Goal: Transaction & Acquisition: Purchase product/service

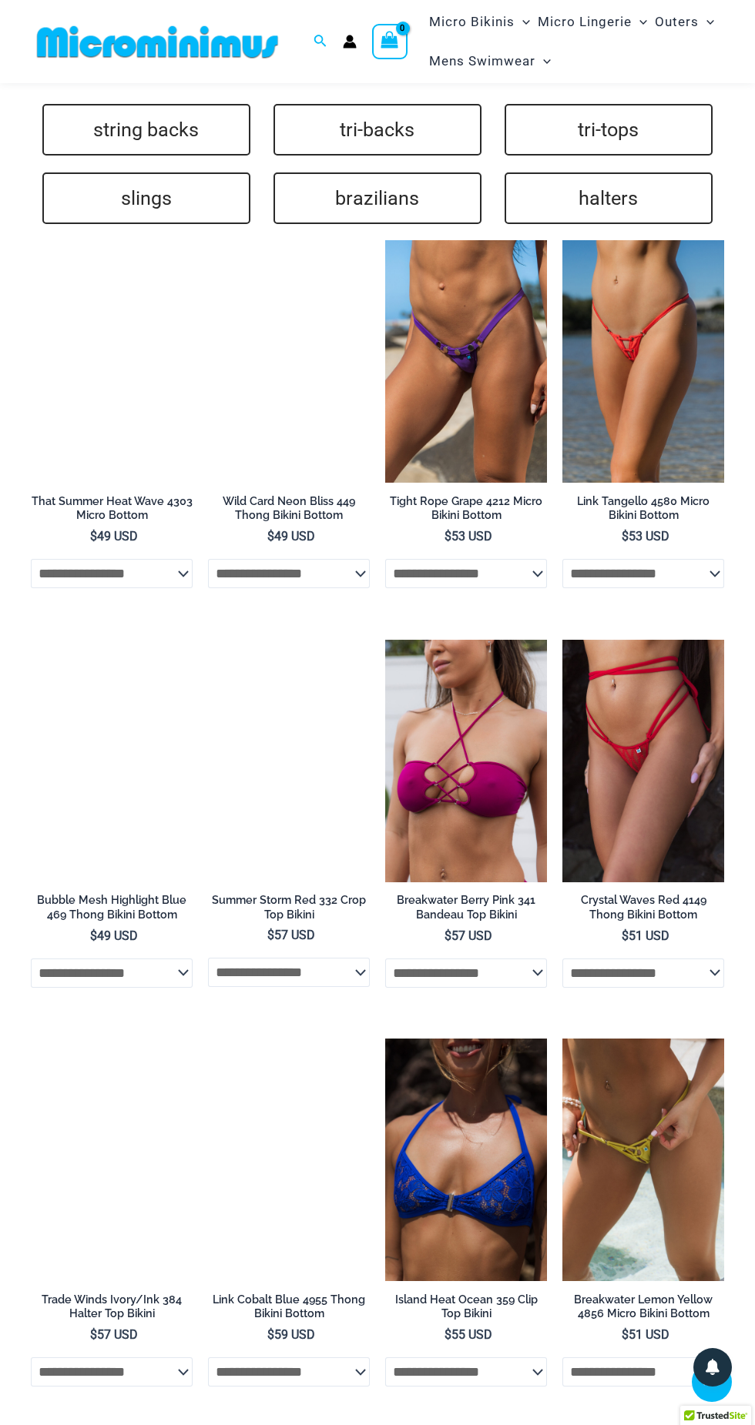
scroll to position [3419, 0]
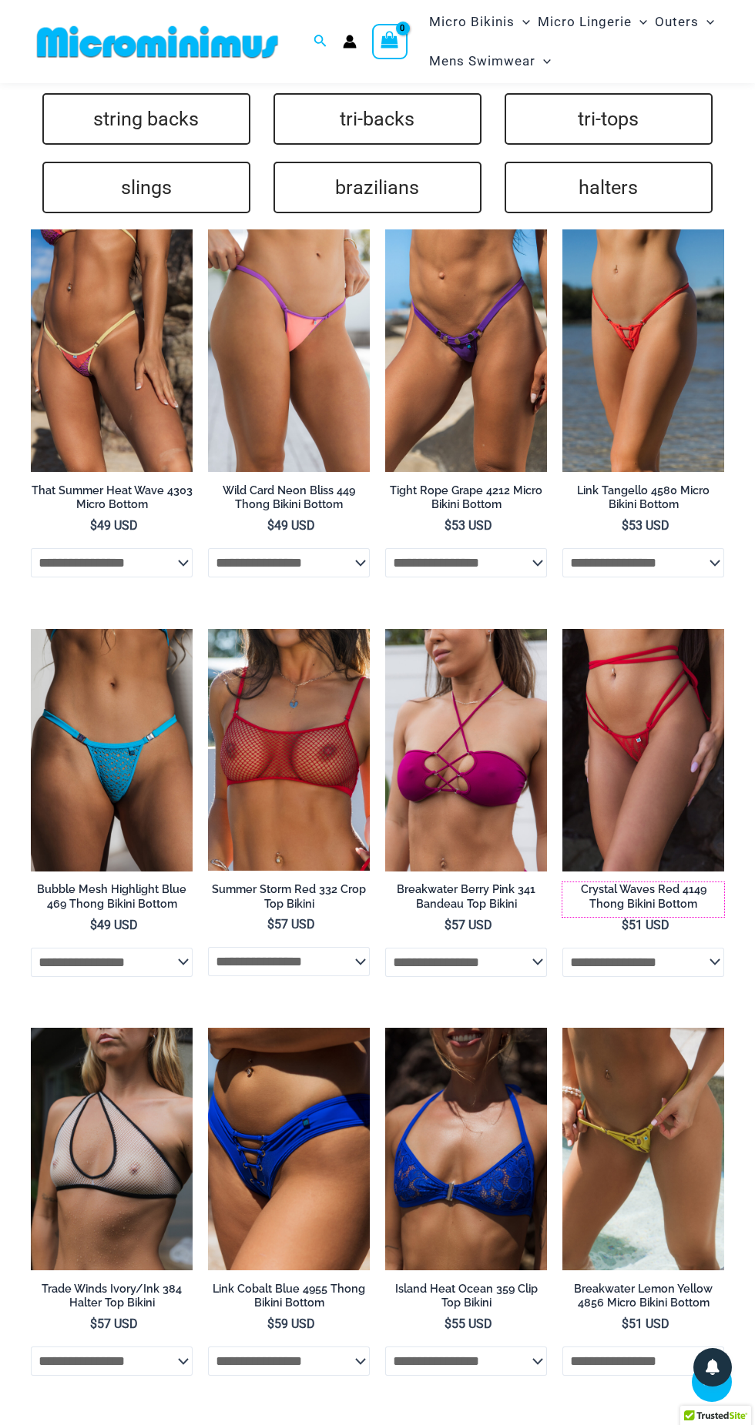
click at [645, 882] on h2 "Crystal Waves Red 4149 Thong Bikini Bottom" at bounding box center [643, 896] width 162 height 28
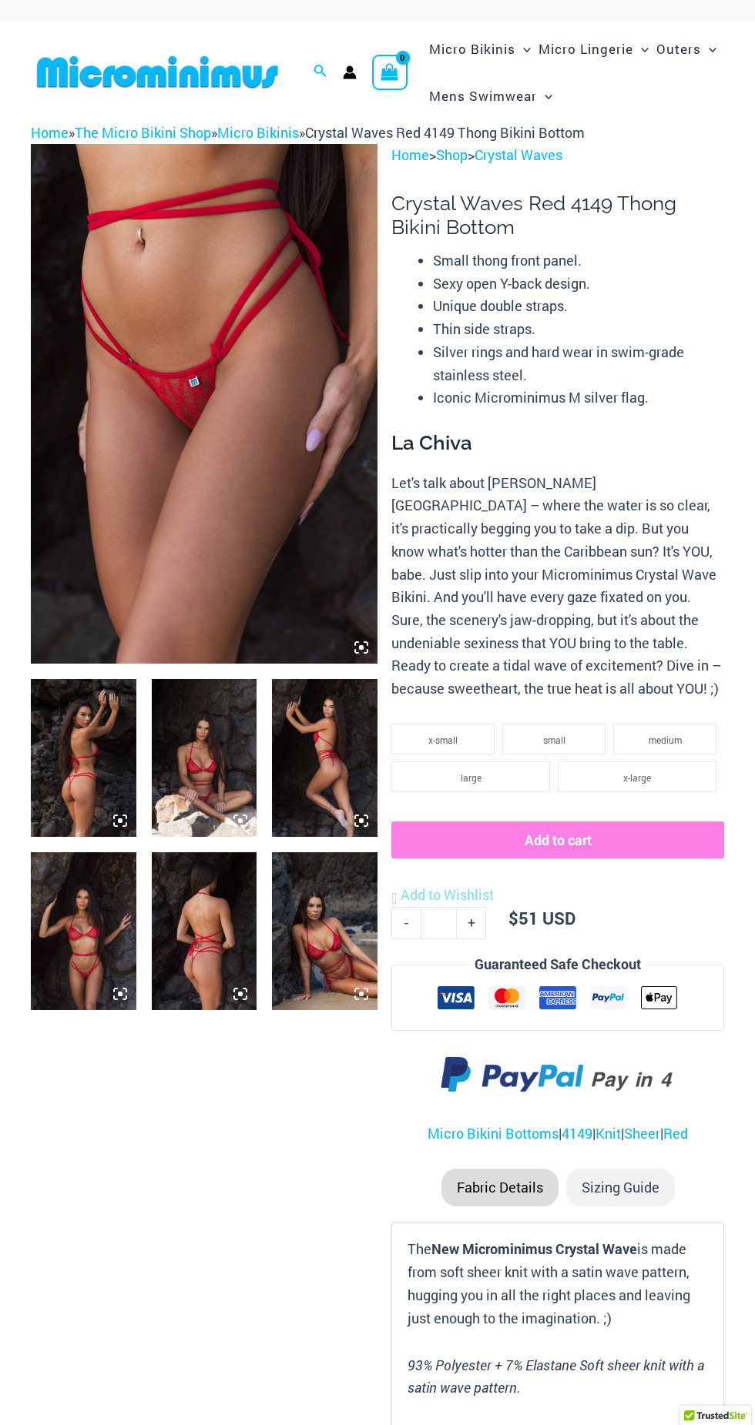
click at [205, 782] on img at bounding box center [204, 758] width 105 height 158
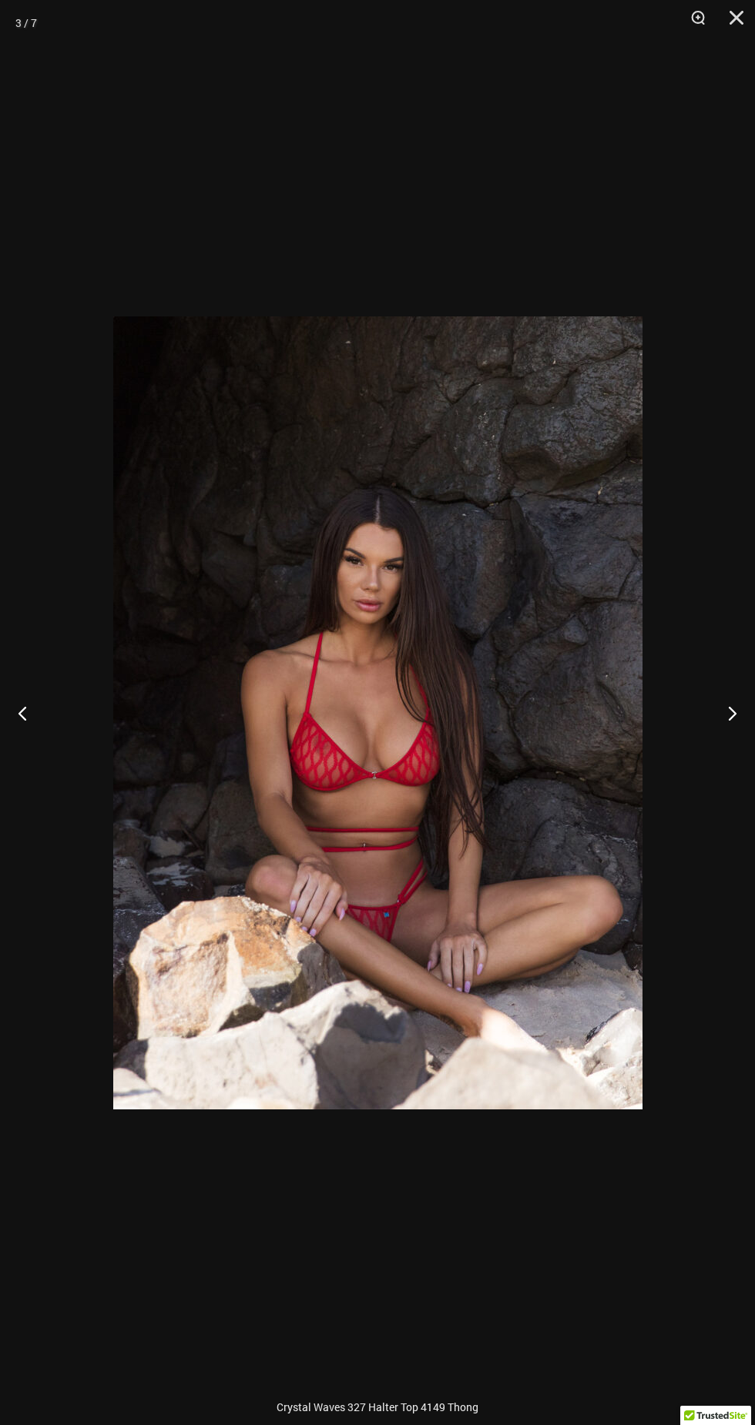
click at [738, 705] on button "Next" at bounding box center [726, 712] width 58 height 77
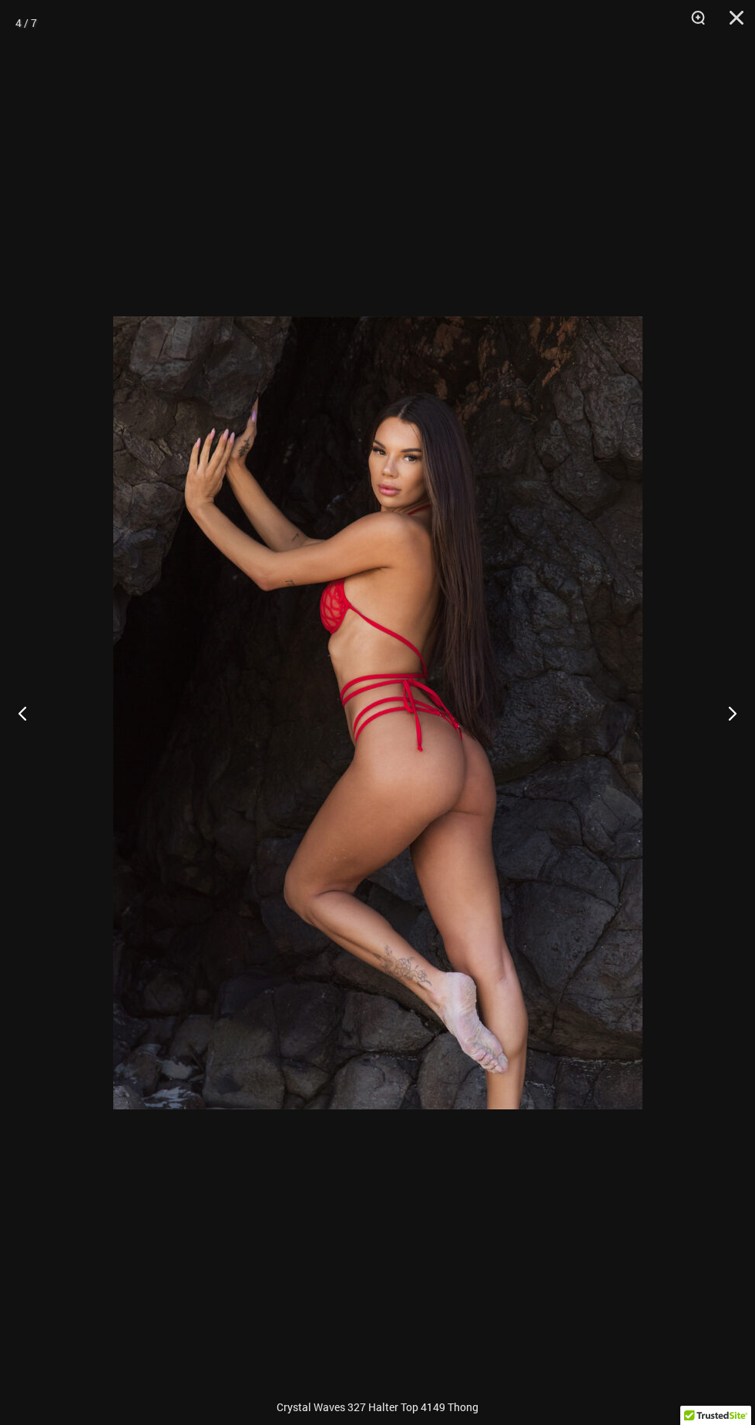
click at [721, 711] on button "Next" at bounding box center [726, 712] width 58 height 77
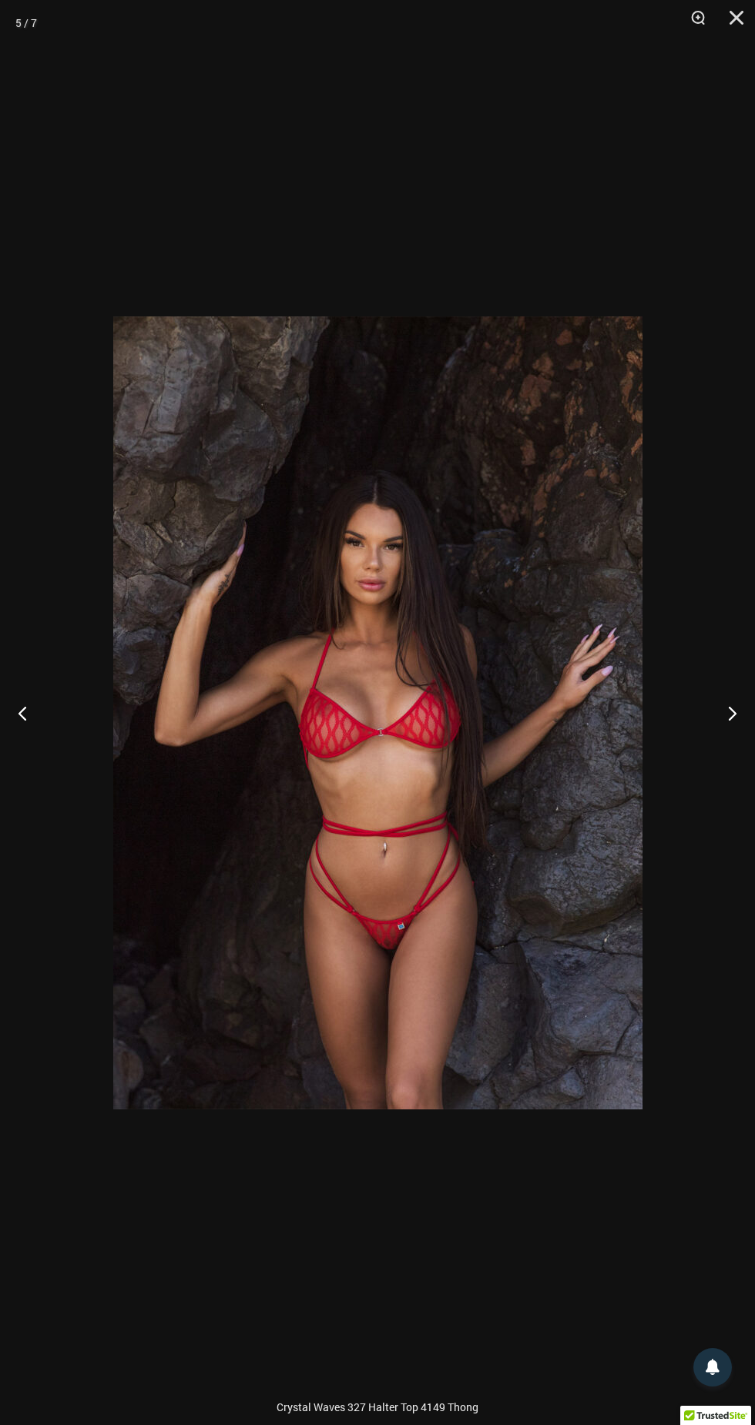
click at [718, 714] on button "Next" at bounding box center [726, 712] width 58 height 77
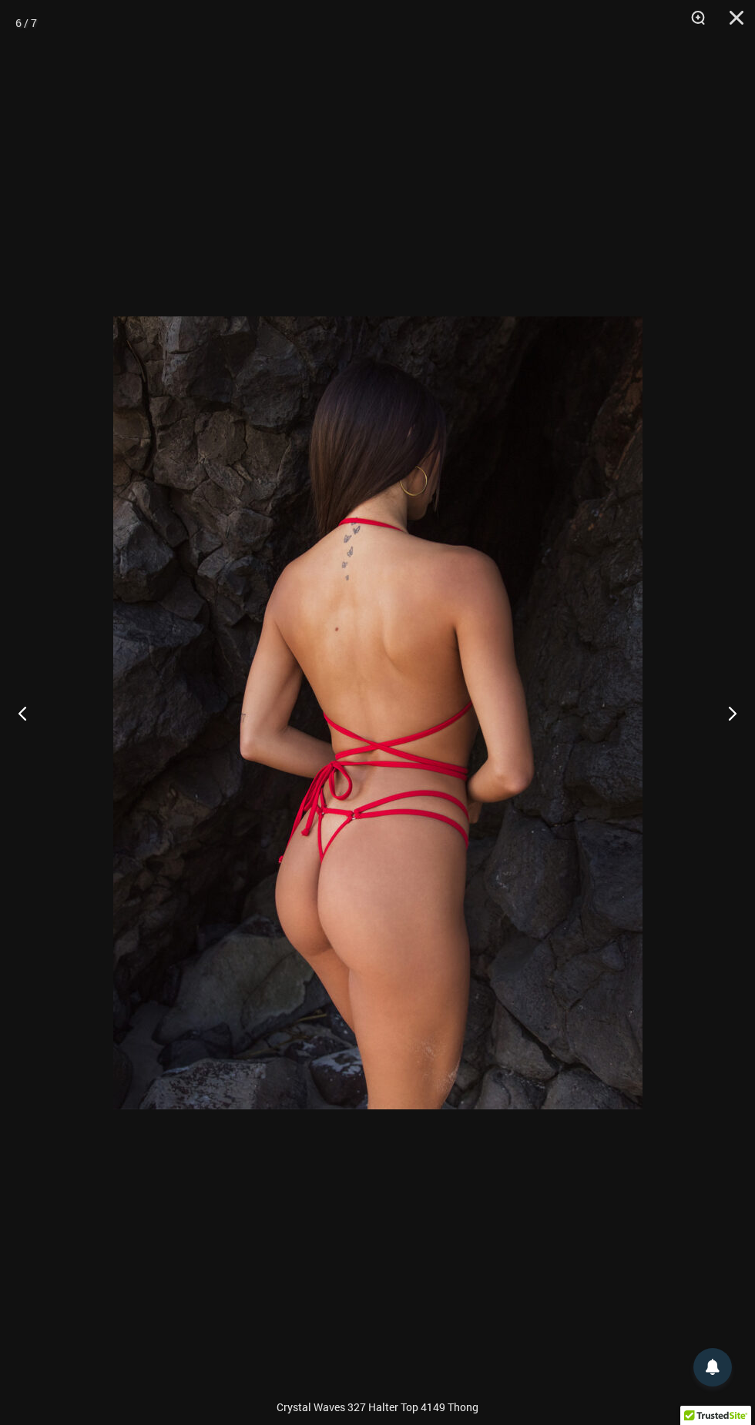
click at [711, 712] on button "Next" at bounding box center [726, 712] width 58 height 77
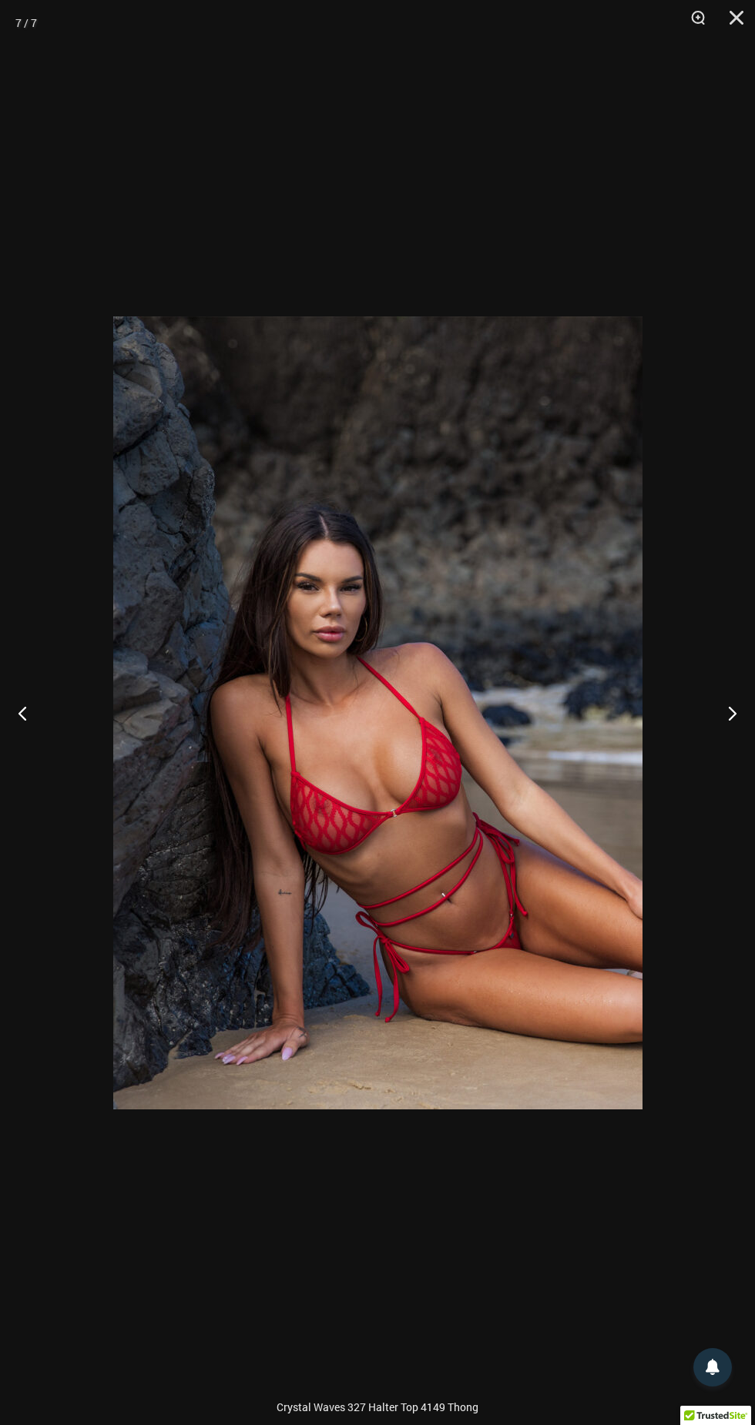
click at [720, 708] on button "Next" at bounding box center [726, 712] width 58 height 77
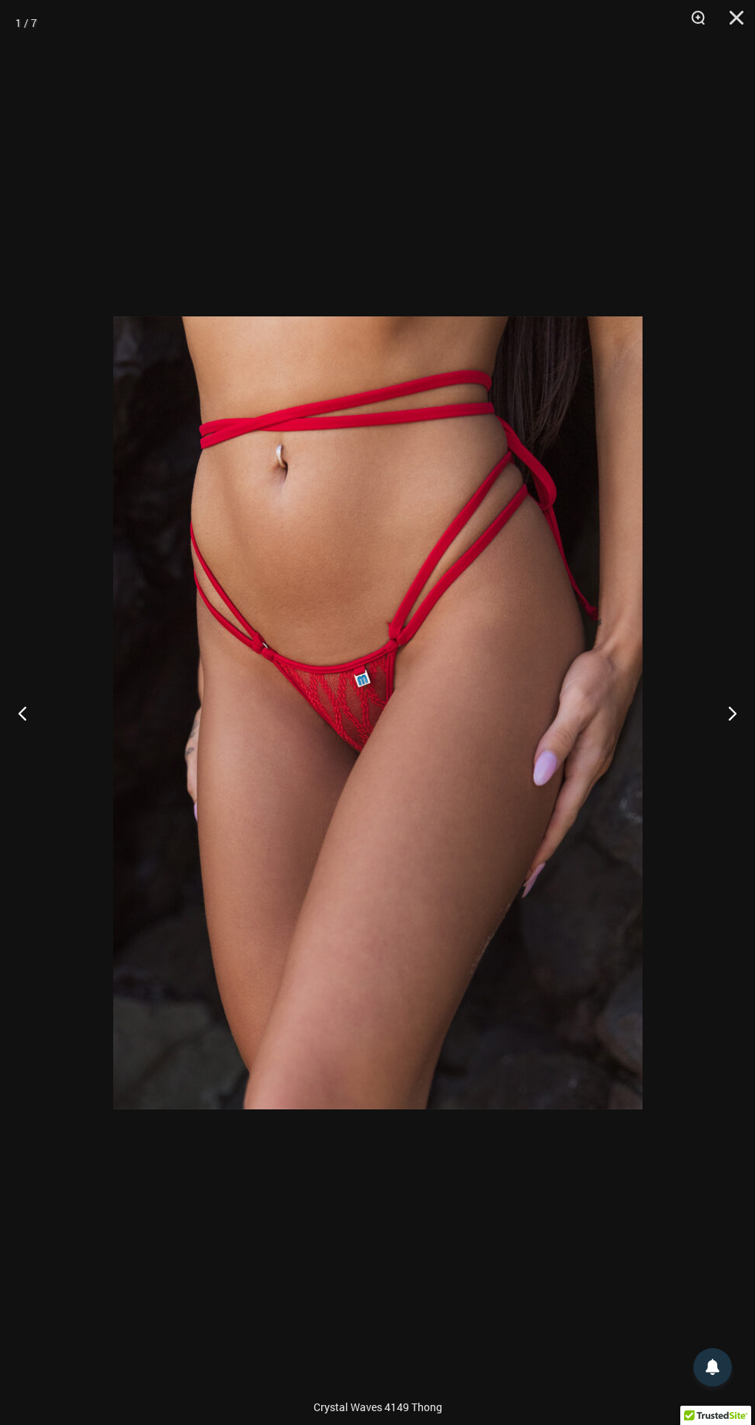
click at [718, 706] on button "Next" at bounding box center [726, 712] width 58 height 77
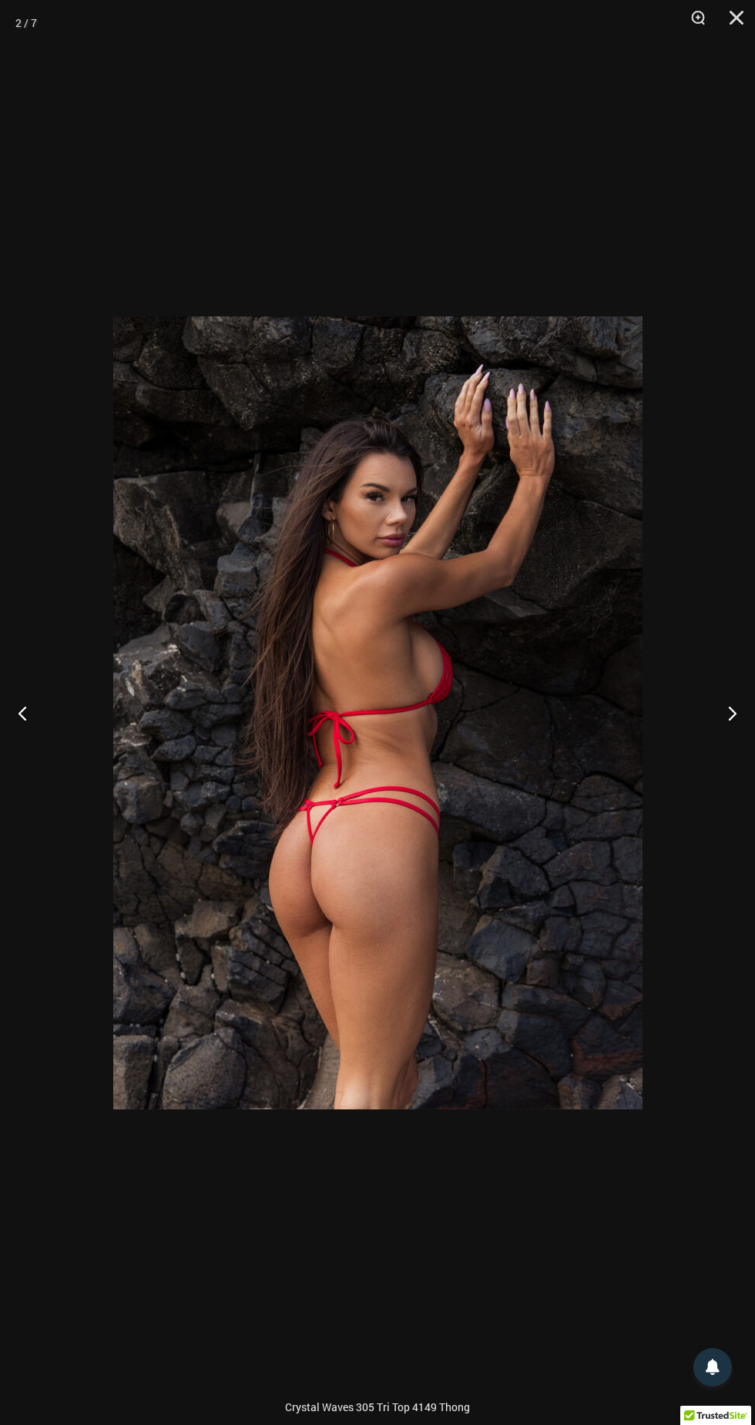
click at [719, 708] on button "Next" at bounding box center [726, 712] width 58 height 77
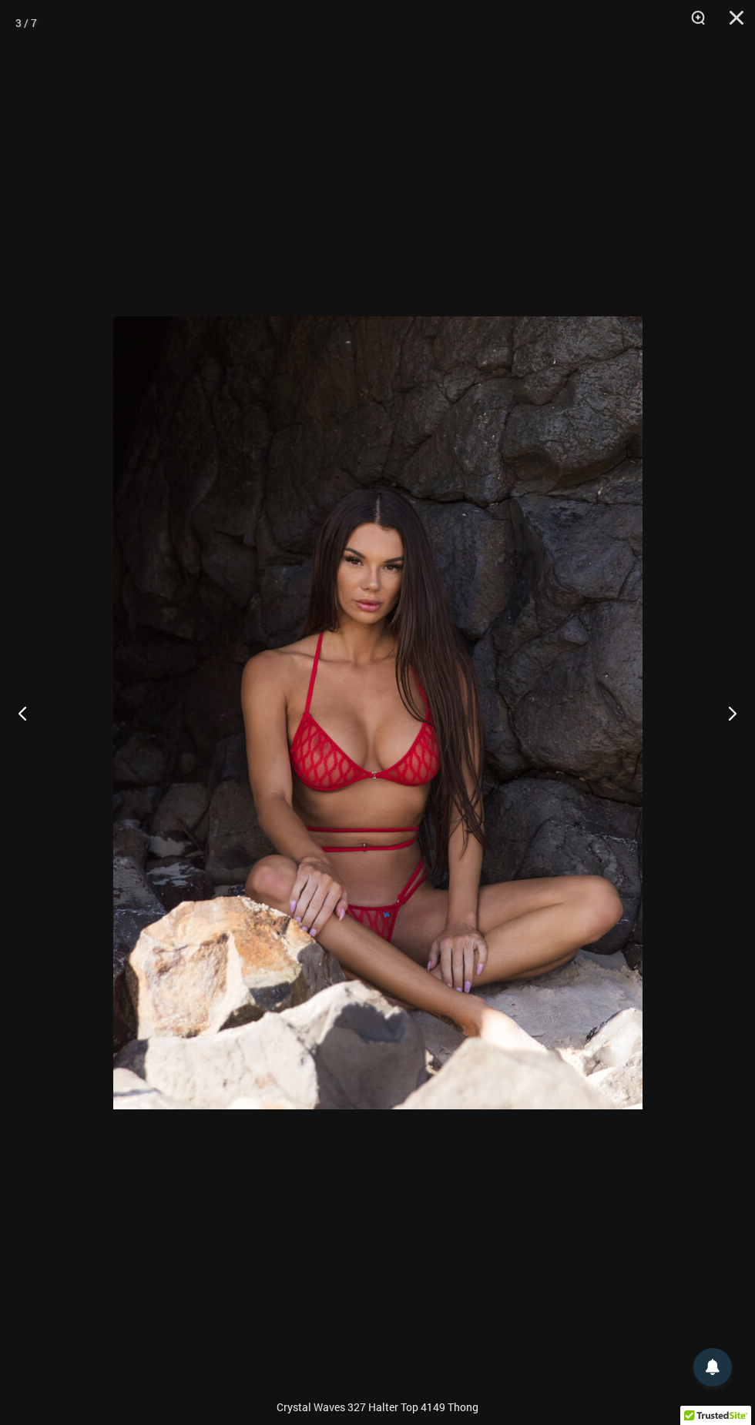
click at [722, 706] on button "Next" at bounding box center [726, 712] width 58 height 77
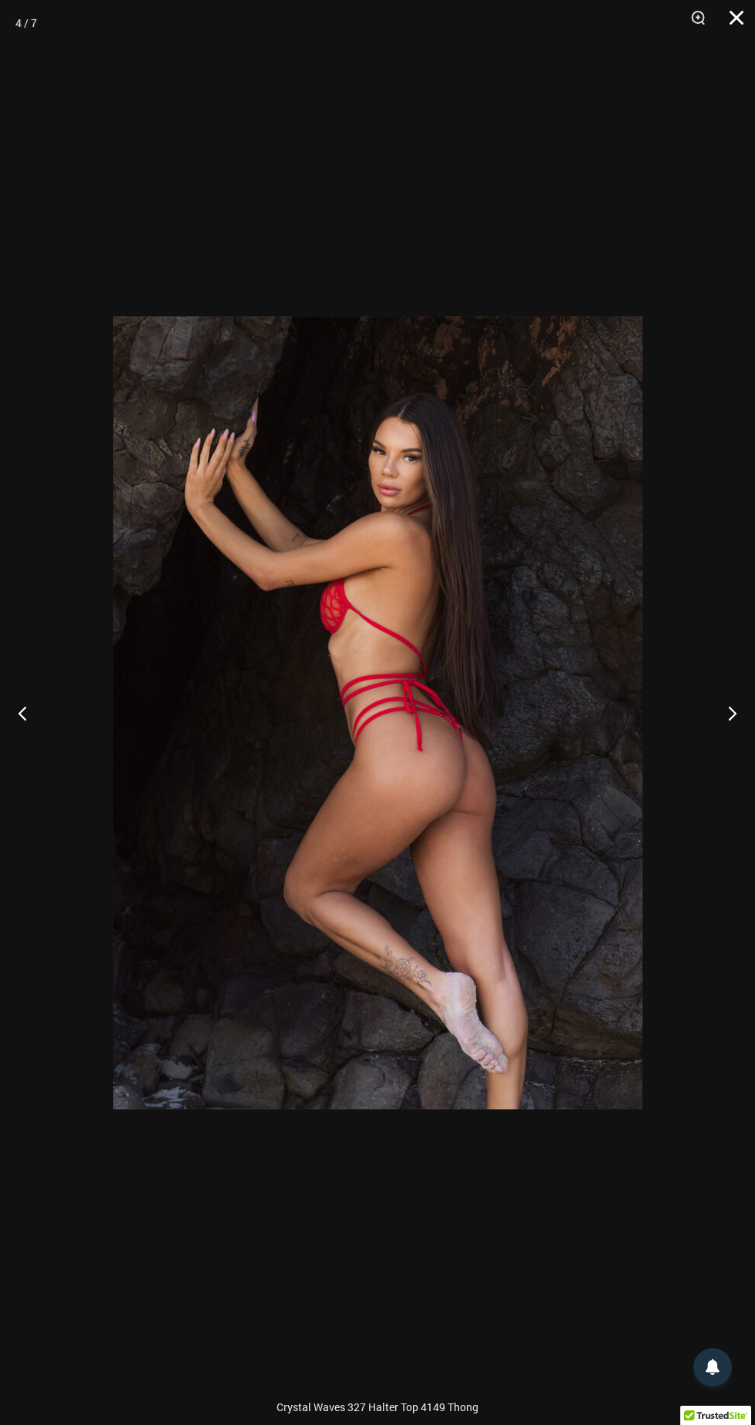
click at [738, 36] on button "Close" at bounding box center [730, 23] width 38 height 46
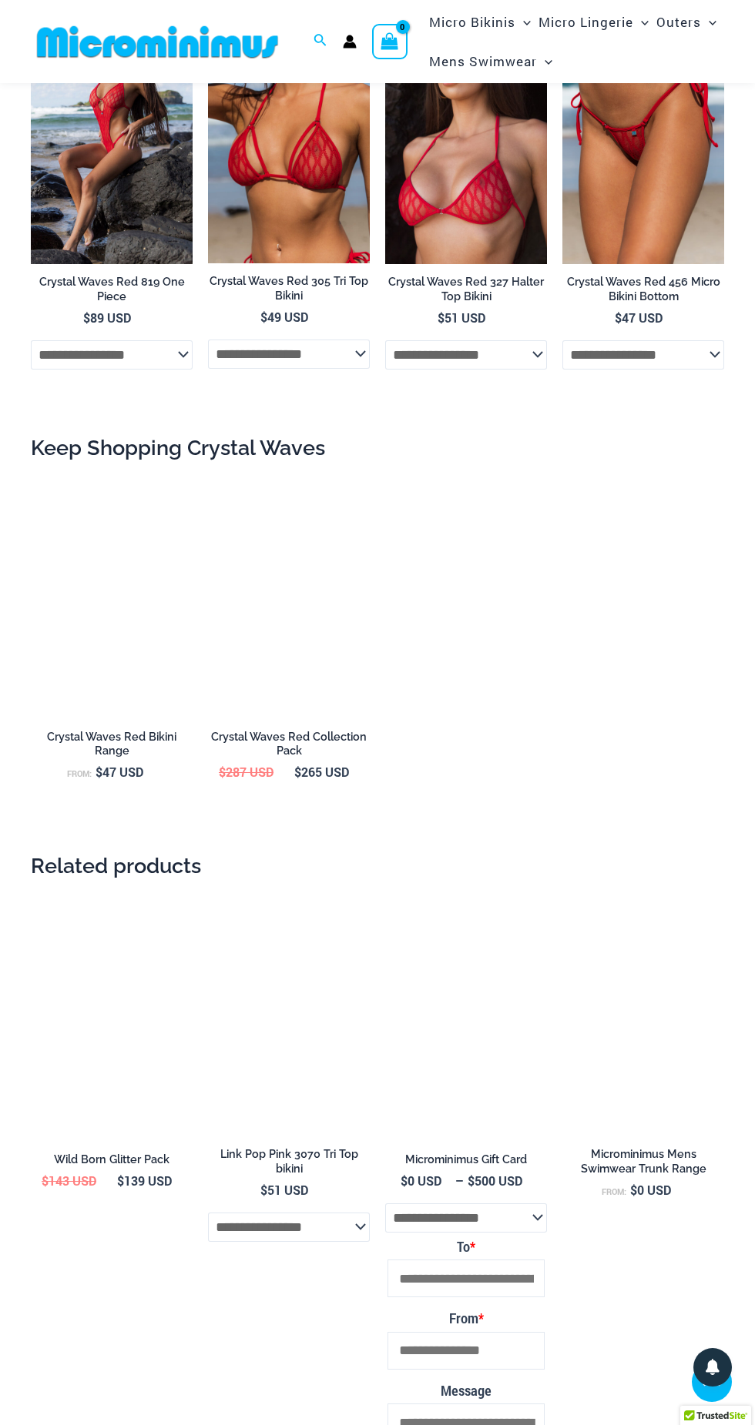
scroll to position [1474, 0]
